Goal: Task Accomplishment & Management: Manage account settings

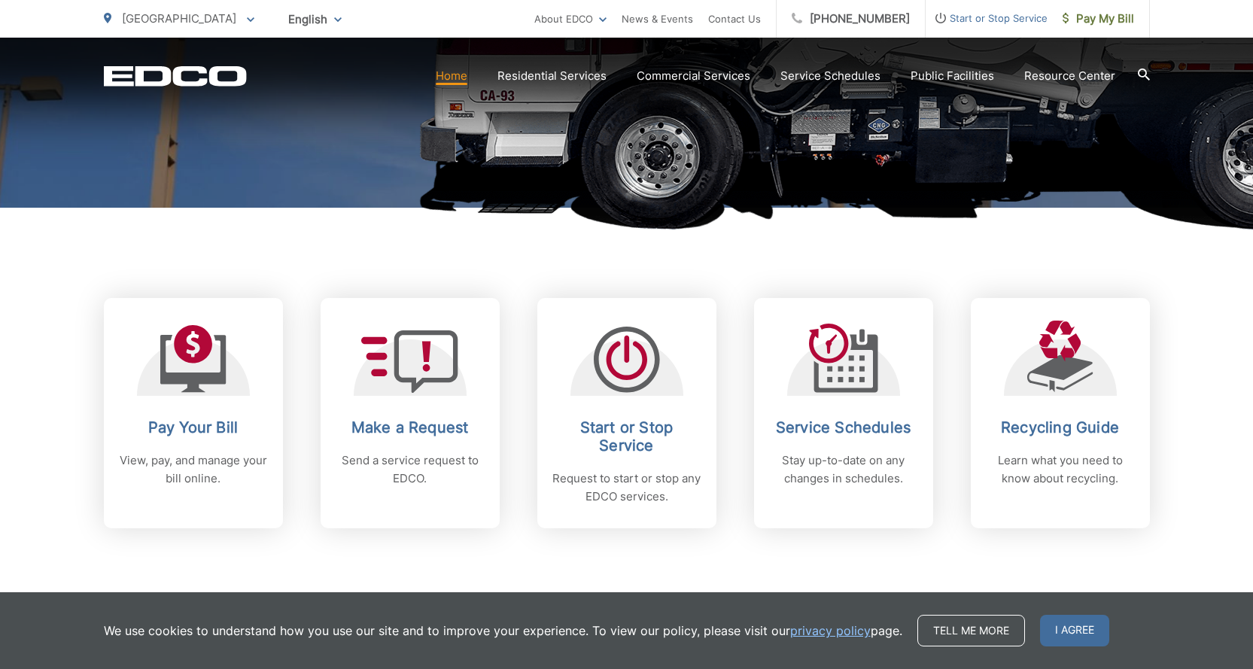
scroll to position [451, 0]
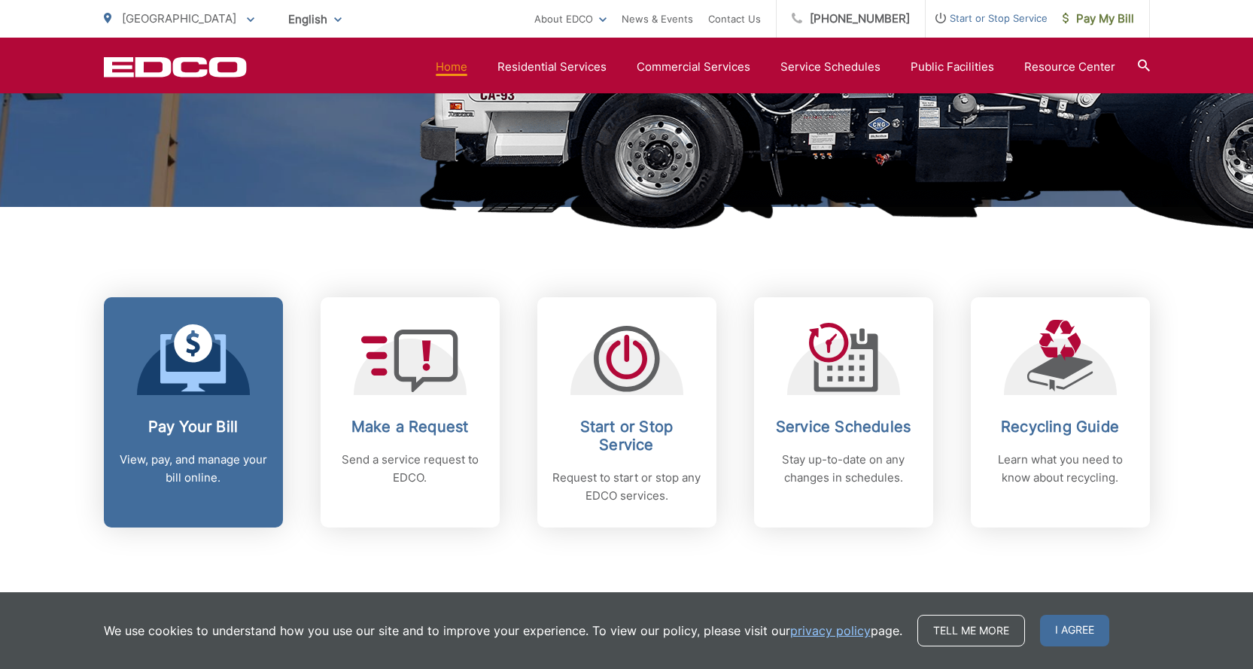
click at [248, 377] on div at bounding box center [193, 357] width 113 height 75
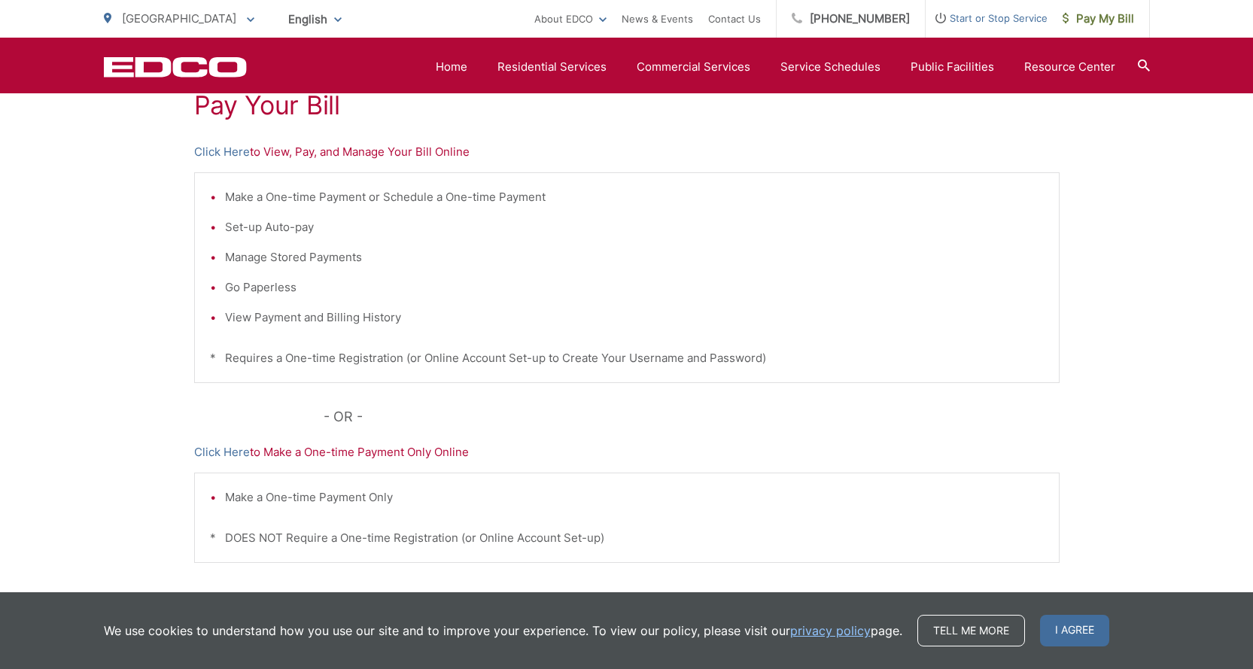
scroll to position [226, 0]
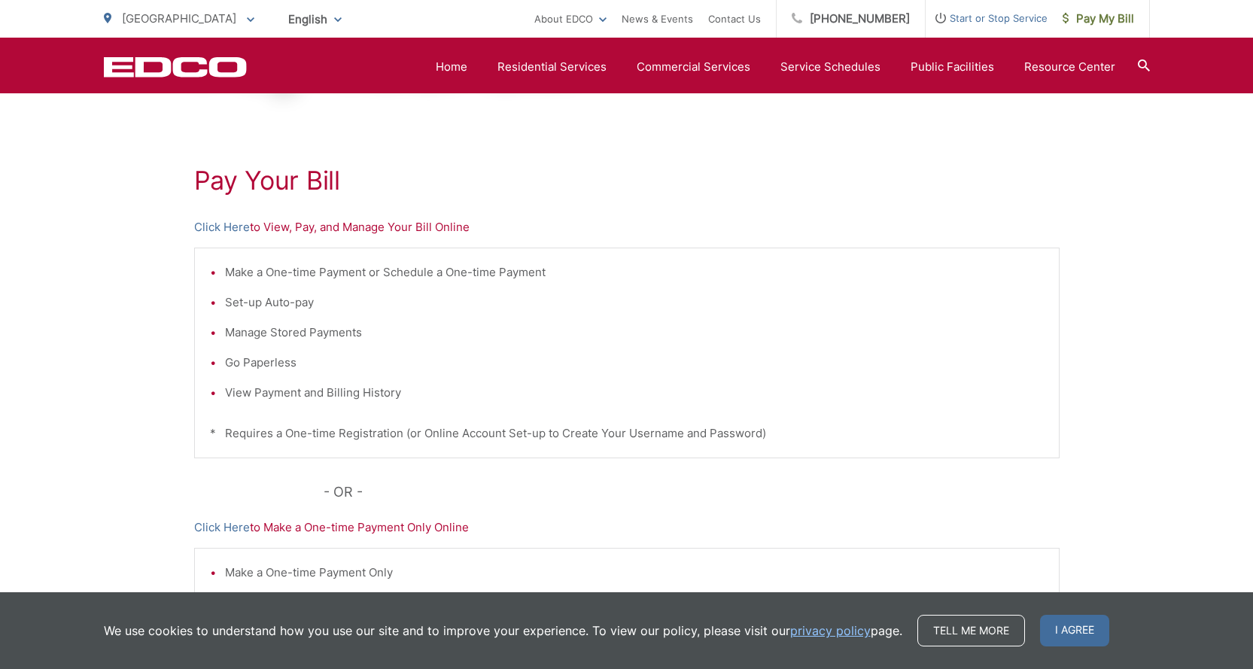
click at [357, 228] on p "Click Here to View, Pay, and Manage Your Bill Online" at bounding box center [626, 227] width 865 height 18
click at [216, 226] on link "Click Here" at bounding box center [222, 227] width 56 height 18
